Goal: Task Accomplishment & Management: Manage account settings

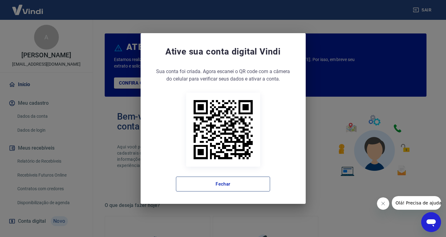
click at [228, 186] on button "Fechar" at bounding box center [223, 184] width 94 height 15
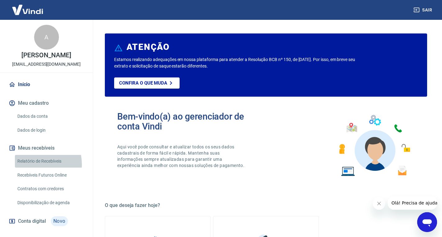
click at [29, 168] on link "Relatório de Recebíveis" at bounding box center [50, 161] width 70 height 13
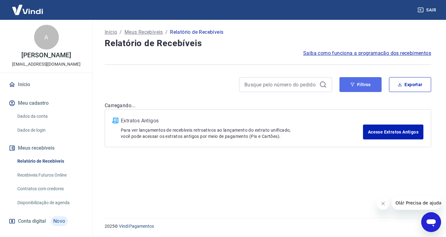
click at [363, 83] on button "Filtros" at bounding box center [361, 84] width 42 height 15
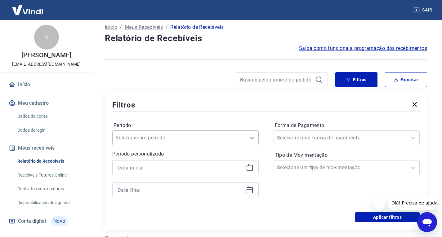
click at [247, 140] on div at bounding box center [252, 138] width 12 height 12
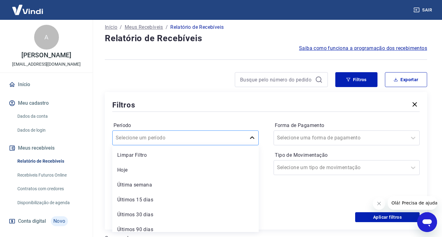
scroll to position [6, 0]
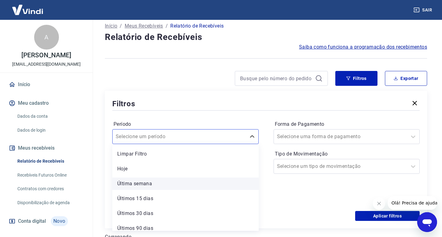
click at [165, 184] on div "Última semana" at bounding box center [185, 184] width 146 height 12
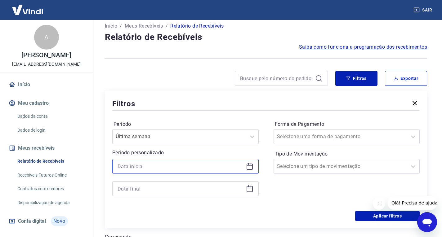
click at [181, 168] on input at bounding box center [180, 166] width 126 height 9
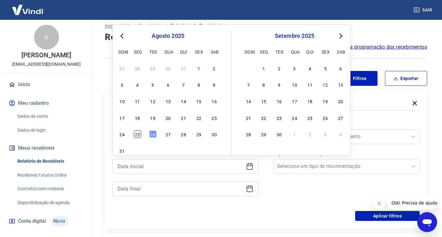
click at [138, 136] on div "25" at bounding box center [137, 133] width 7 height 7
type input "[DATE]"
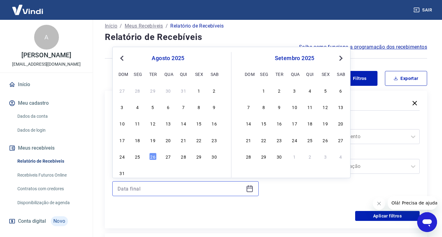
click at [173, 193] on input at bounding box center [180, 188] width 126 height 9
click at [142, 156] on div "24 25 26 27 28 29 30" at bounding box center [167, 156] width 101 height 9
click at [139, 160] on div "25" at bounding box center [137, 156] width 7 height 7
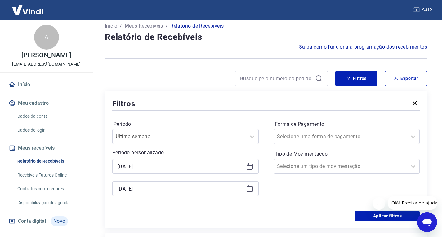
type input "[DATE]"
click at [407, 140] on div at bounding box center [413, 136] width 12 height 12
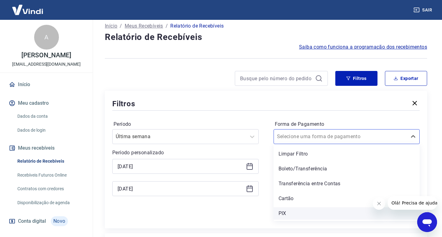
click at [301, 217] on div "PIX" at bounding box center [346, 213] width 146 height 12
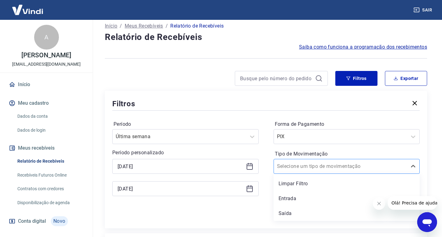
click at [390, 169] on div at bounding box center [340, 166] width 127 height 9
click at [321, 197] on div "Entrada" at bounding box center [346, 198] width 146 height 12
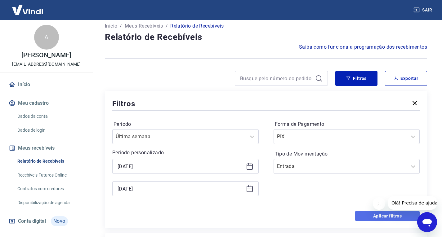
click at [382, 219] on button "Aplicar filtros" at bounding box center [387, 216] width 64 height 10
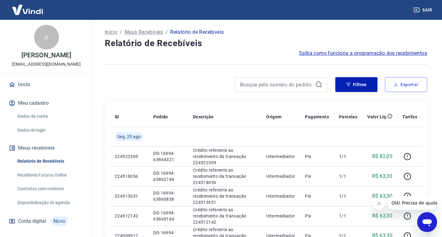
click at [403, 87] on button "Exportar" at bounding box center [406, 84] width 42 height 15
type input "[DATE]"
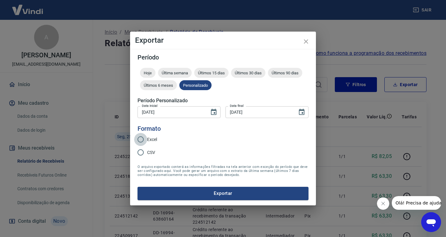
click at [143, 139] on input "Excel" at bounding box center [140, 139] width 13 height 13
radio input "true"
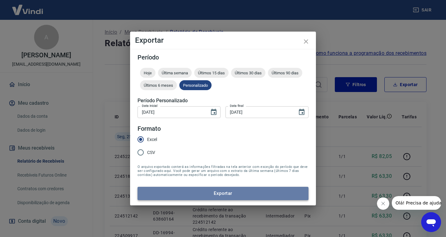
click at [213, 194] on button "Exportar" at bounding box center [223, 193] width 171 height 13
